Goal: Check status: Check status

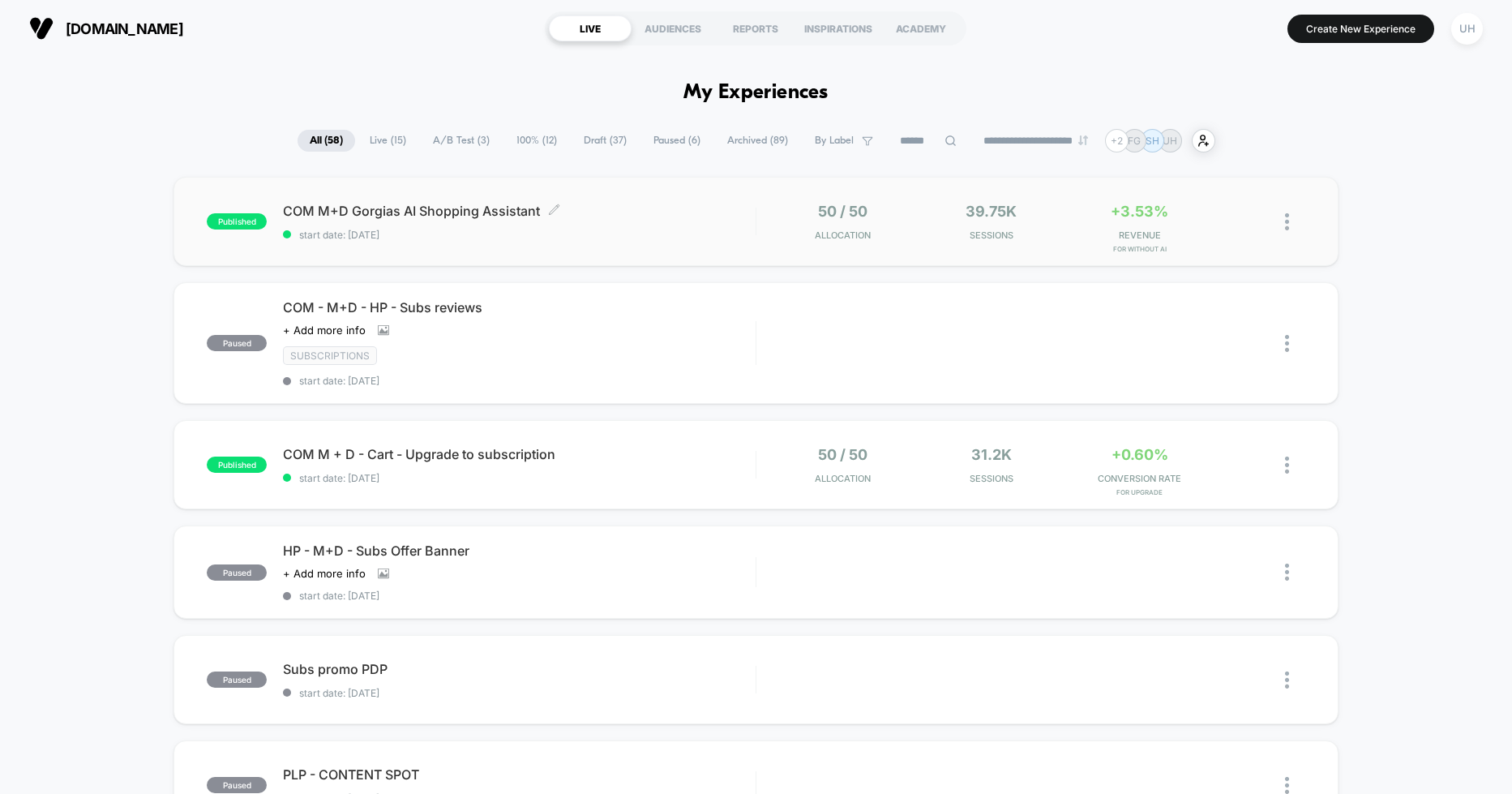
click at [688, 236] on span "start date: [DATE]" at bounding box center [519, 234] width 472 height 12
